Goal: Task Accomplishment & Management: Complete application form

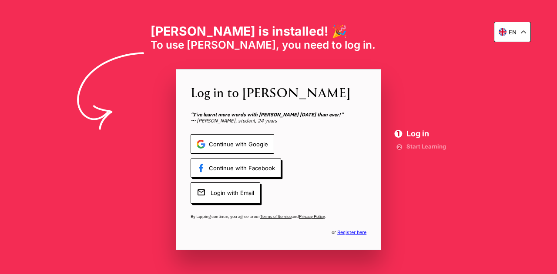
click at [247, 147] on span "Continue with Google" at bounding box center [233, 144] width 84 height 20
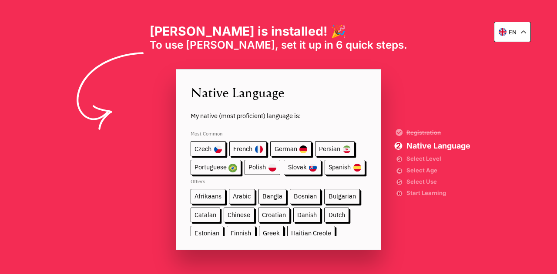
click at [264, 166] on span "Polish" at bounding box center [262, 167] width 36 height 15
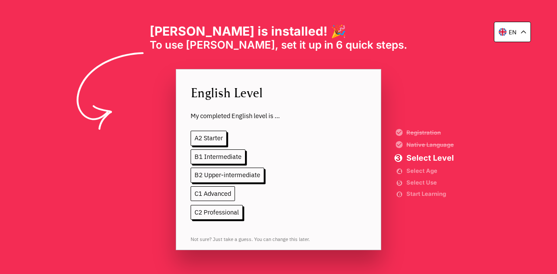
click at [219, 191] on span "C1 Advanced" at bounding box center [213, 194] width 44 height 15
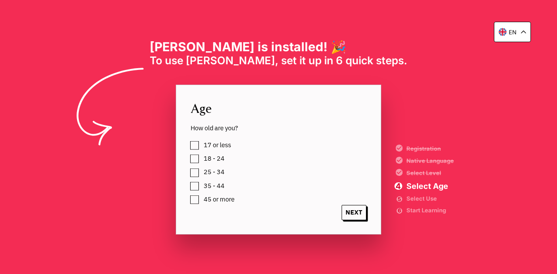
click at [201, 157] on label "18 - 24" at bounding box center [213, 158] width 24 height 11
click at [351, 214] on span "NEXT" at bounding box center [353, 212] width 25 height 15
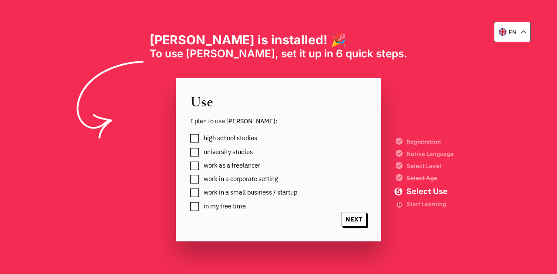
click at [201, 153] on label "university studies" at bounding box center [227, 152] width 52 height 11
click at [361, 220] on span "NEXT" at bounding box center [353, 219] width 25 height 15
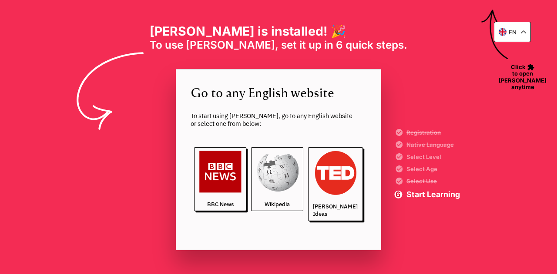
click at [293, 192] on img at bounding box center [277, 172] width 42 height 42
